Goal: Find specific fact: Find specific fact

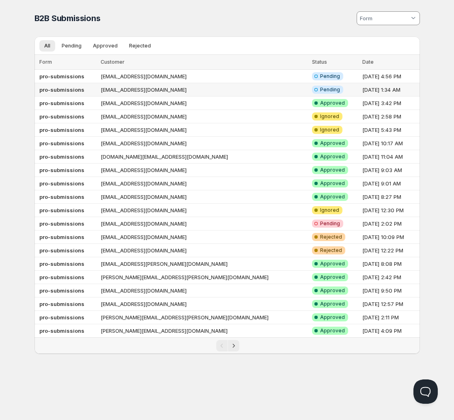
click at [210, 91] on td "[EMAIL_ADDRESS][DOMAIN_NAME]" at bounding box center [203, 89] width 211 height 13
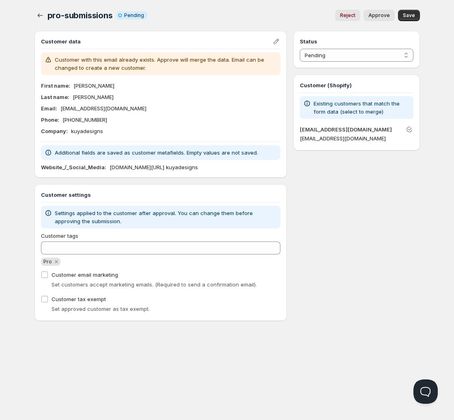
click at [148, 168] on p "[DOMAIN_NAME][URL] kuyadesigns" at bounding box center [153, 167] width 88 height 8
drag, startPoint x: 184, startPoint y: 165, endPoint x: 106, endPoint y: 170, distance: 77.6
click at [106, 170] on div "Website_/_Social_Media : [DOMAIN_NAME][URL] kuyadesigns" at bounding box center [161, 167] width 240 height 8
copy p "[DOMAIN_NAME][URL] kuyadesigns"
click at [208, 117] on div "Phone : [PHONE_NUMBER]" at bounding box center [161, 120] width 240 height 8
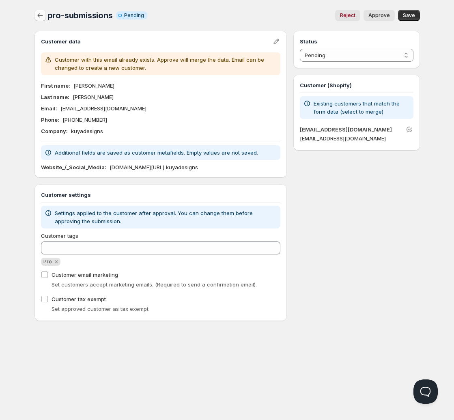
click at [41, 14] on icon "button" at bounding box center [40, 15] width 8 height 8
